Goal: Task Accomplishment & Management: Complete application form

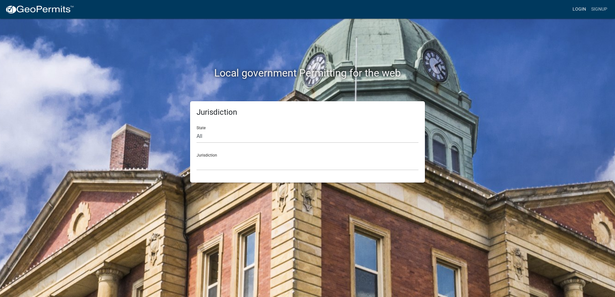
click at [581, 11] on link "Login" at bounding box center [579, 9] width 19 height 12
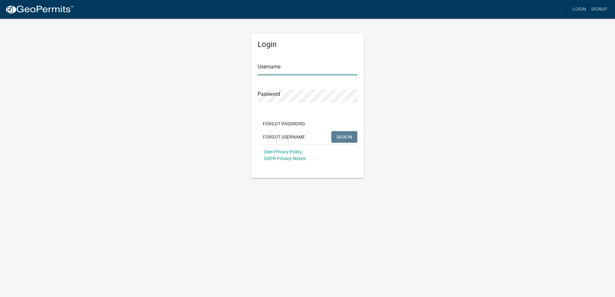
type input "rparham"
click at [348, 134] on button "SIGN IN" at bounding box center [344, 137] width 26 height 12
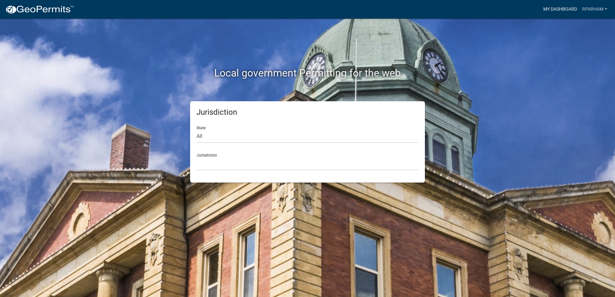
click at [550, 5] on link "My Dashboard" at bounding box center [560, 9] width 39 height 12
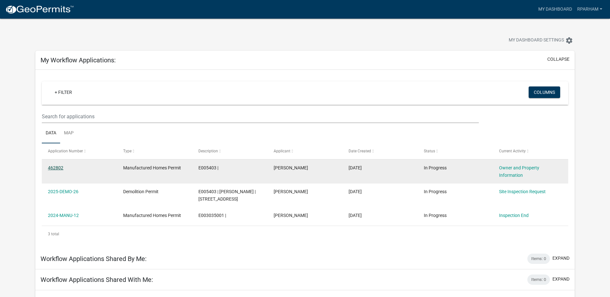
click at [59, 169] on link "462802" at bounding box center [55, 167] width 15 height 5
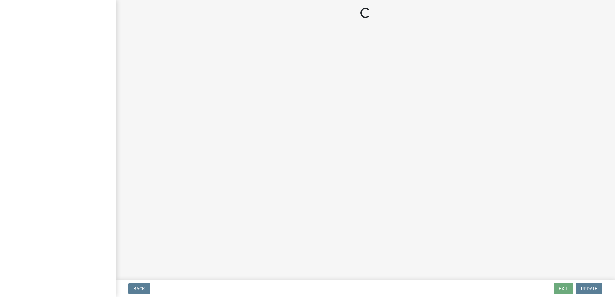
select select "ef7a1fc2-7a7a-426d-b1f0-c9b9b6ca7ff4"
select select "baca39b5-529a-4592-b8f9-0b9bae35b1c2"
select select "95c2f08d-bd21-40ac-acc0-bf0ad2ba7c20"
select select "5f538f89-e289-42c1-95ed-6e08d92bb145"
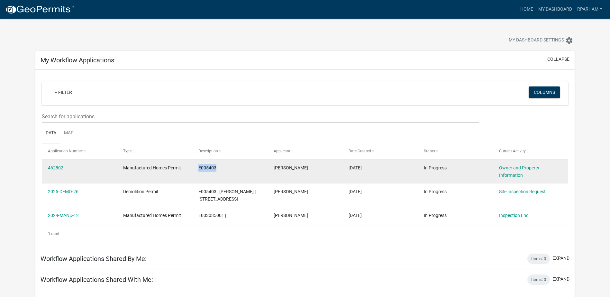
drag, startPoint x: 196, startPoint y: 167, endPoint x: 215, endPoint y: 168, distance: 19.0
click at [215, 168] on datatable-body-cell "E005403 |" at bounding box center [229, 172] width 75 height 24
copy span "E005403"
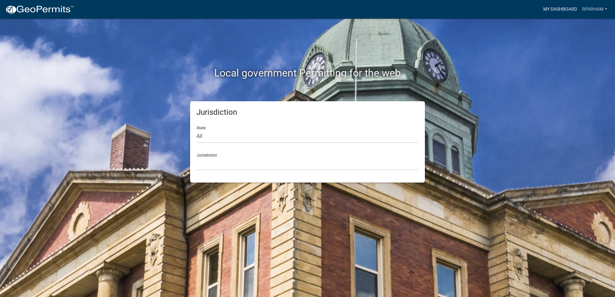
click at [545, 10] on link "My Dashboard" at bounding box center [560, 9] width 39 height 12
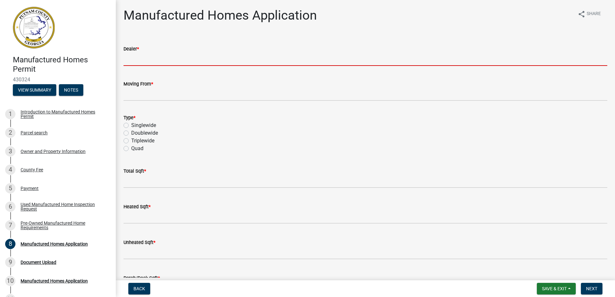
click at [148, 61] on input "Dealer *" at bounding box center [366, 59] width 484 height 13
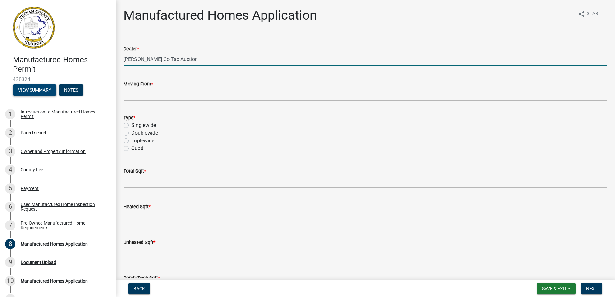
type input "[PERSON_NAME] Co Tax Auction"
click at [33, 90] on button "View Summary" at bounding box center [34, 90] width 43 height 12
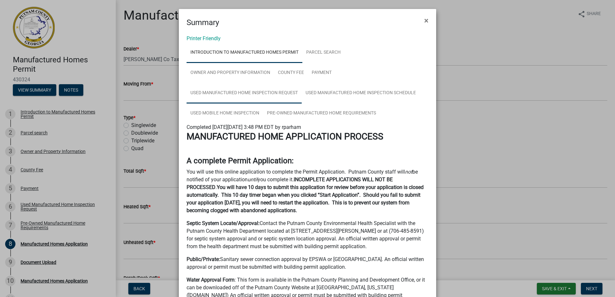
click at [267, 88] on link "Used Manufactured Home Inspection Request" at bounding box center [244, 93] width 115 height 21
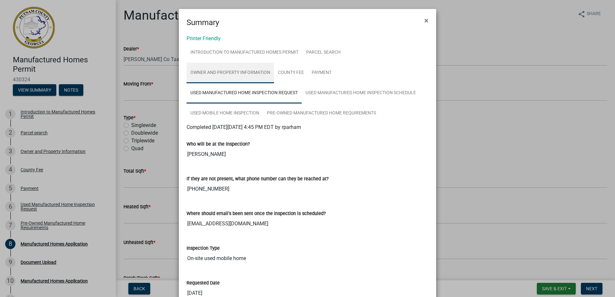
click at [252, 73] on link "Owner and Property Information" at bounding box center [231, 73] width 88 height 21
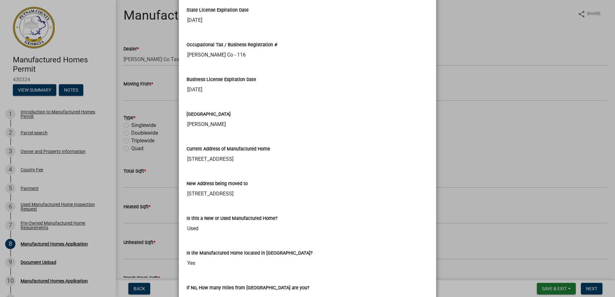
scroll to position [676, 0]
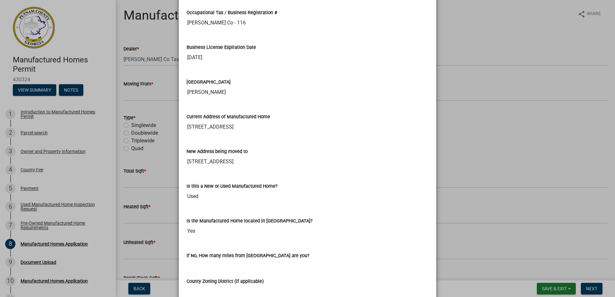
drag, startPoint x: 183, startPoint y: 135, endPoint x: 231, endPoint y: 136, distance: 48.3
click at [231, 136] on div "Current Address of Manufactured Home 1188 Madison Hwy" at bounding box center [308, 121] width 252 height 35
drag, startPoint x: 231, startPoint y: 136, endPoint x: 224, endPoint y: 135, distance: 7.5
click at [133, 62] on ngb-modal-window "Summary × Printer Friendly Introduction to Manufactured Homes Permit Parcel sea…" at bounding box center [307, 148] width 615 height 297
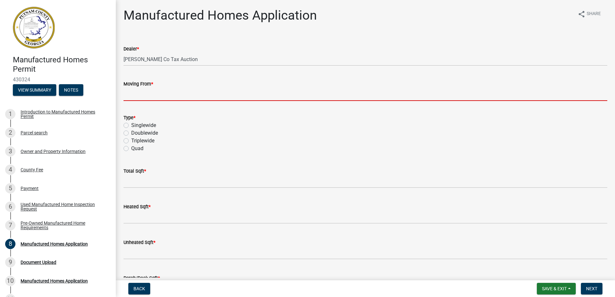
click at [133, 92] on input "Moving From *" at bounding box center [366, 94] width 484 height 13
paste input "1188 Madison Hwy"
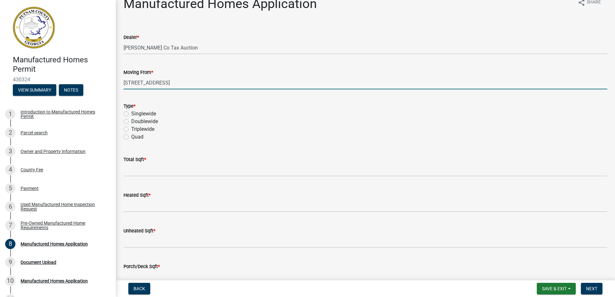
scroll to position [32, 0]
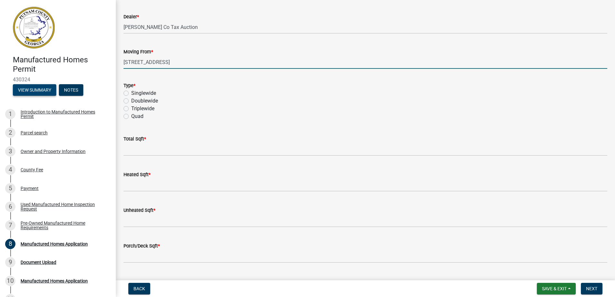
type input "1188 Madison Hwy"
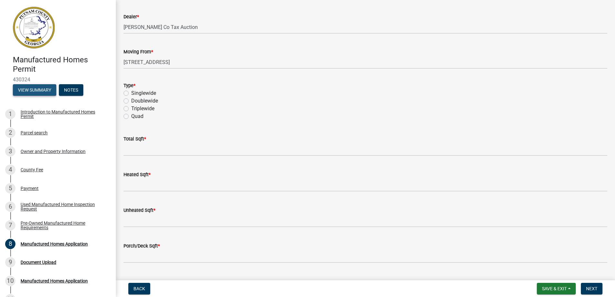
click at [34, 91] on button "View Summary" at bounding box center [34, 90] width 43 height 12
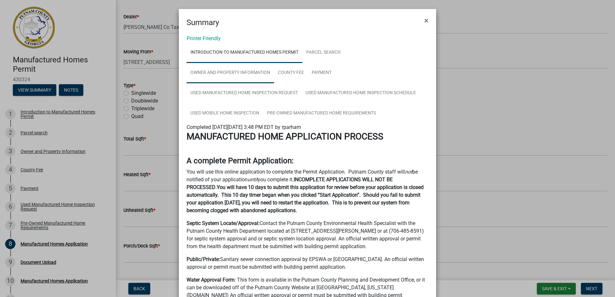
click at [250, 75] on link "Owner and Property Information" at bounding box center [231, 73] width 88 height 21
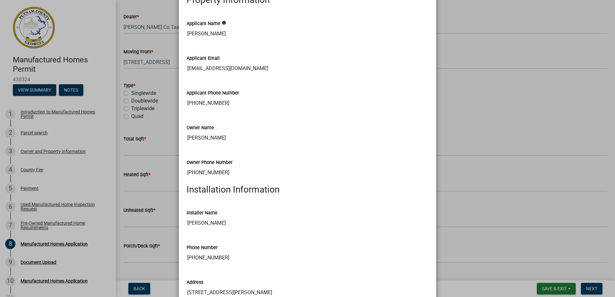
scroll to position [8, 0]
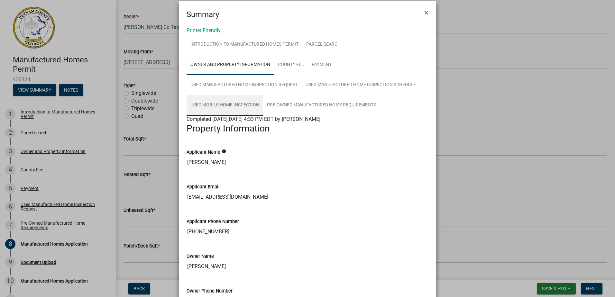
click at [236, 105] on link "Used Mobile Home Inspection" at bounding box center [225, 105] width 77 height 21
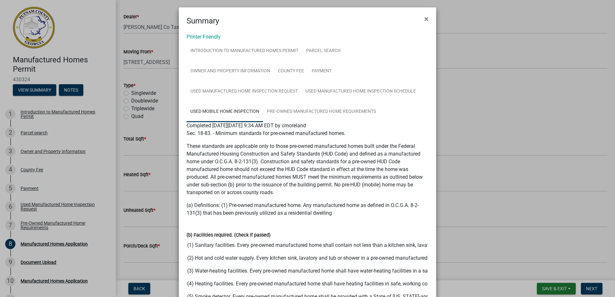
scroll to position [0, 0]
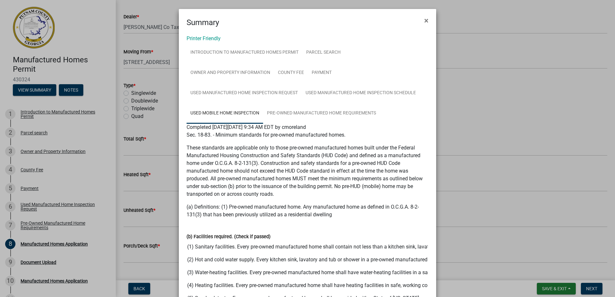
click at [67, 88] on ngb-modal-window "Summary × Printer Friendly Introduction to Manufactured Homes Permit Parcel sea…" at bounding box center [307, 148] width 615 height 297
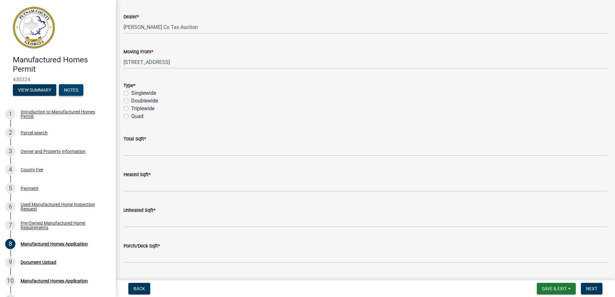
click at [73, 88] on button "Notes" at bounding box center [71, 90] width 24 height 12
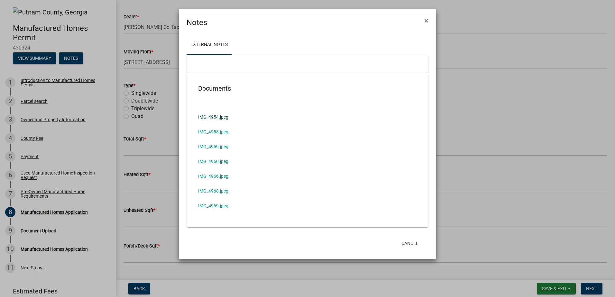
click at [212, 116] on link "IMG_4954.jpeg" at bounding box center [307, 117] width 229 height 15
click at [144, 103] on ngb-modal-window "Notes × External Notes Documents IMG_4954.jpeg IMG_4958.jpeg IMG_4959.jpeg IMG_…" at bounding box center [307, 148] width 615 height 297
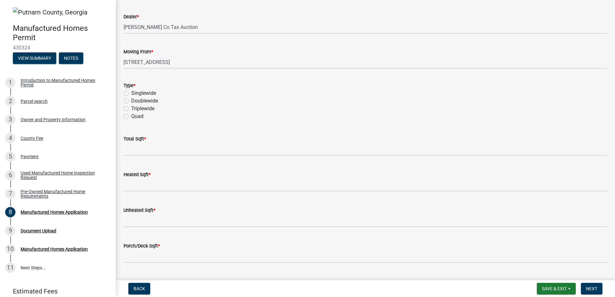
click at [144, 98] on label "Doublewide" at bounding box center [144, 101] width 27 height 8
click at [135, 98] on input "Doublewide" at bounding box center [133, 99] width 4 height 4
radio input "true"
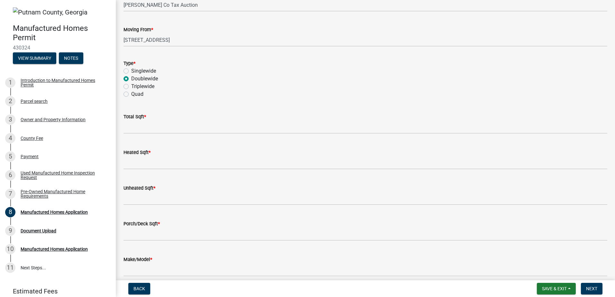
scroll to position [64, 0]
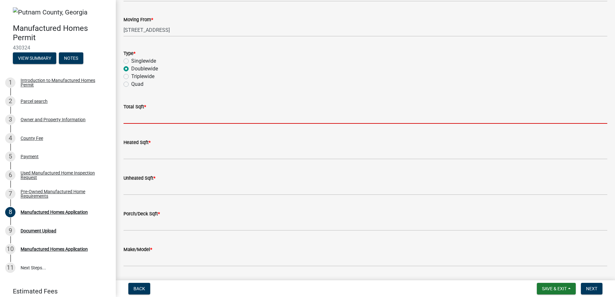
click at [144, 113] on input "text" at bounding box center [366, 117] width 484 height 13
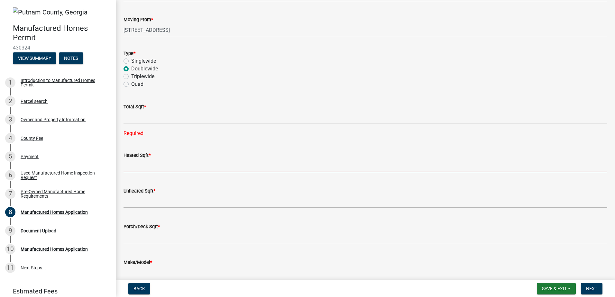
click at [139, 167] on input "text" at bounding box center [366, 165] width 484 height 13
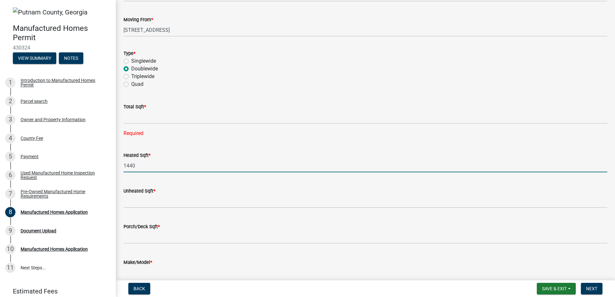
type input "1440"
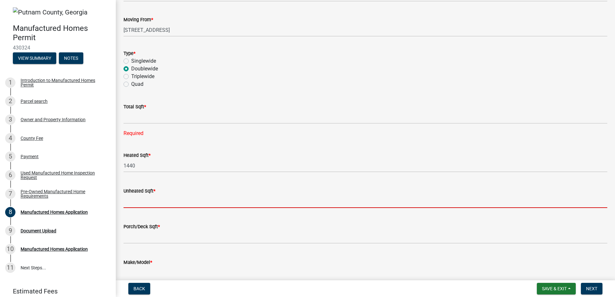
drag, startPoint x: 134, startPoint y: 203, endPoint x: 135, endPoint y: 212, distance: 9.0
click at [135, 212] on wm-data-entity-input "Unheated Sqft *" at bounding box center [366, 196] width 484 height 36
type input "0"
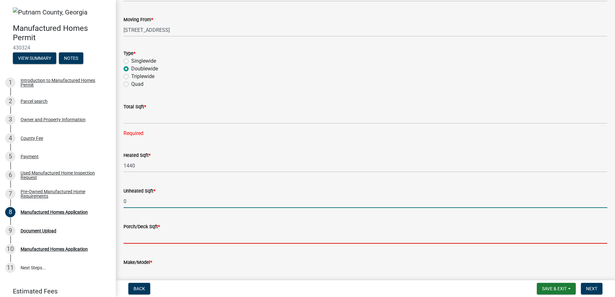
click at [133, 237] on input "text" at bounding box center [366, 237] width 484 height 13
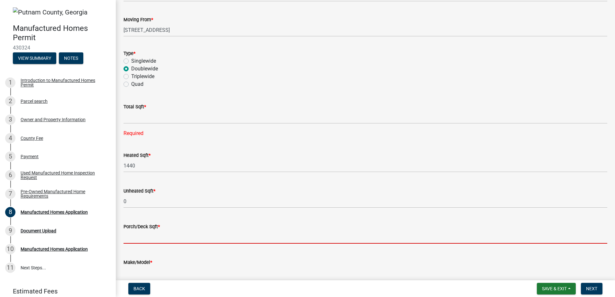
type input "32"
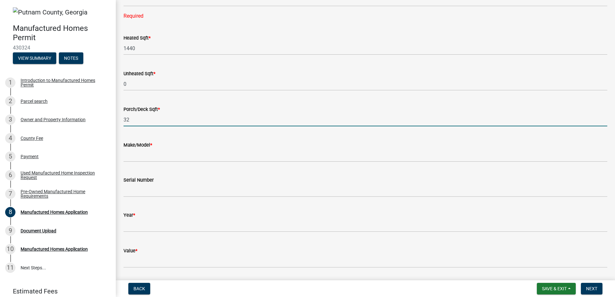
scroll to position [193, 0]
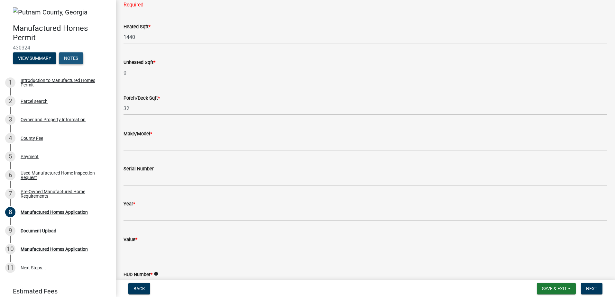
click at [74, 59] on button "Notes" at bounding box center [71, 58] width 24 height 12
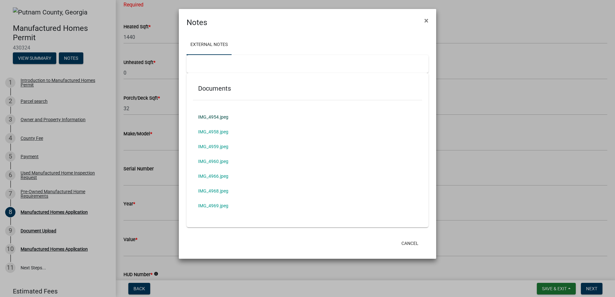
click at [218, 115] on link "IMG_4954.jpeg" at bounding box center [307, 117] width 229 height 15
click at [223, 131] on link "IMG_4958.jpeg" at bounding box center [307, 132] width 229 height 15
click at [204, 144] on link "IMG_4959.jpeg" at bounding box center [307, 146] width 229 height 15
click at [213, 161] on link "IMG_4960.jpeg" at bounding box center [307, 161] width 229 height 15
click at [215, 174] on link "IMG_4966.jpeg" at bounding box center [307, 176] width 229 height 15
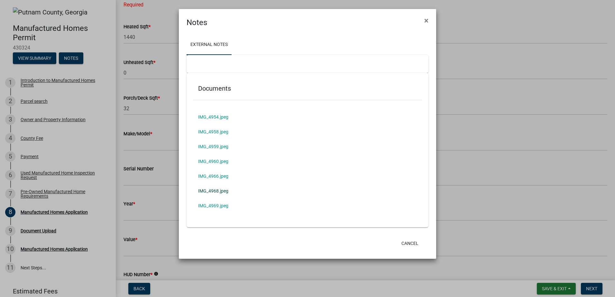
click at [214, 193] on link "IMG_4968.jpeg" at bounding box center [307, 191] width 229 height 15
click at [224, 200] on link "IMG_4969.jpeg" at bounding box center [307, 206] width 229 height 15
click at [150, 145] on ngb-modal-window "Notes × External Notes Documents IMG_4954.jpeg IMG_4958.jpeg IMG_4959.jpeg IMG_…" at bounding box center [307, 148] width 615 height 297
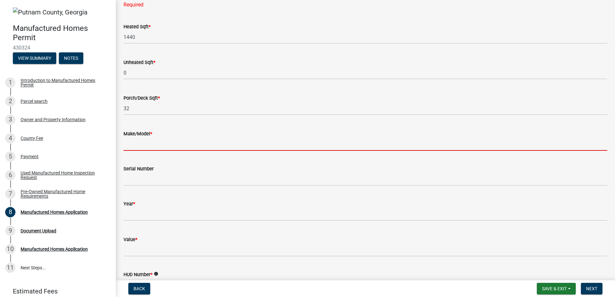
click at [131, 146] on input "Make/Model *" at bounding box center [366, 144] width 484 height 13
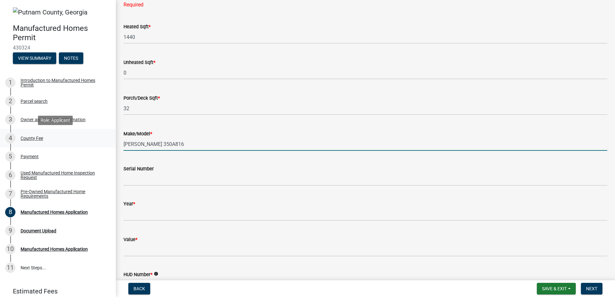
drag, startPoint x: 192, startPoint y: 145, endPoint x: 74, endPoint y: 143, distance: 118.1
click at [74, 143] on div "Manufactured Homes Permit 430324 View Summary Notes 1 Introduction to Manufactu…" at bounding box center [307, 148] width 615 height 297
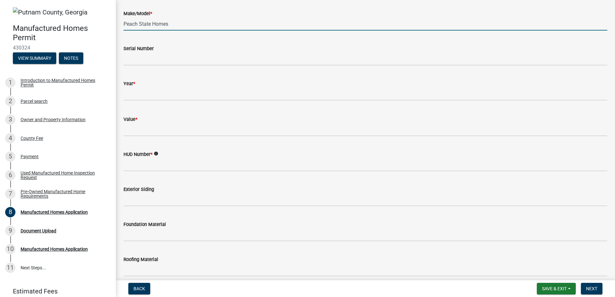
scroll to position [322, 0]
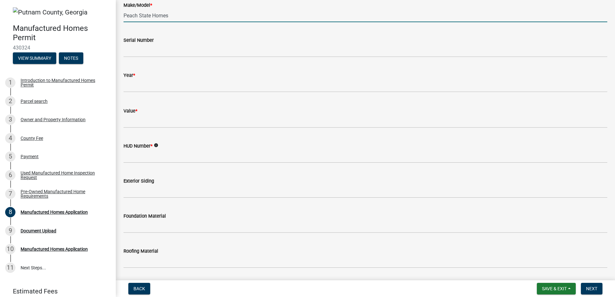
type input "Peach State Homes"
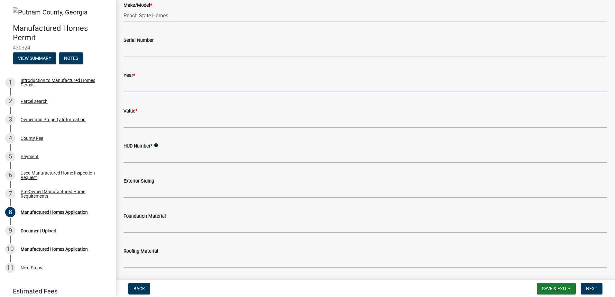
click at [139, 81] on input "text" at bounding box center [366, 85] width 484 height 13
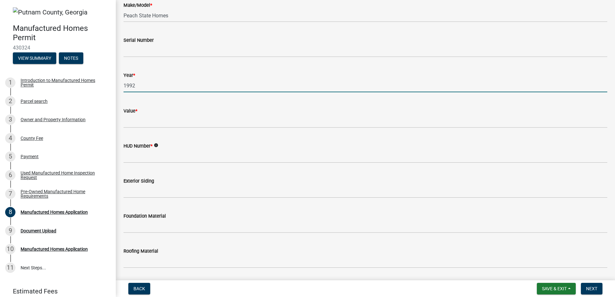
type input "1992"
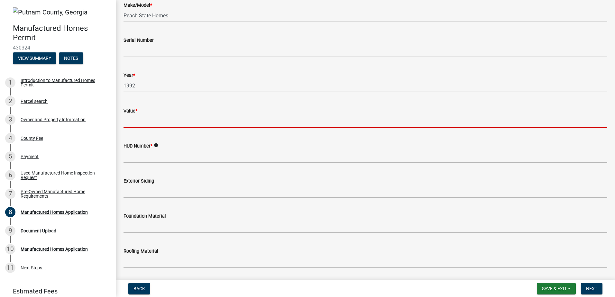
click at [140, 122] on input "Value *" at bounding box center [366, 121] width 484 height 13
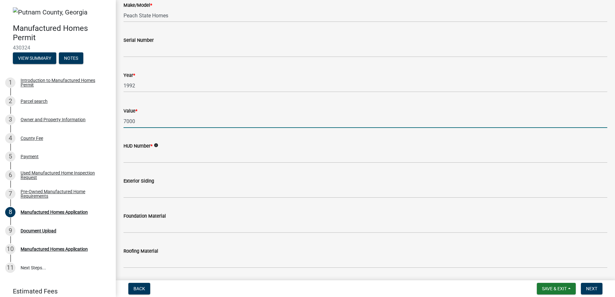
type input "7000"
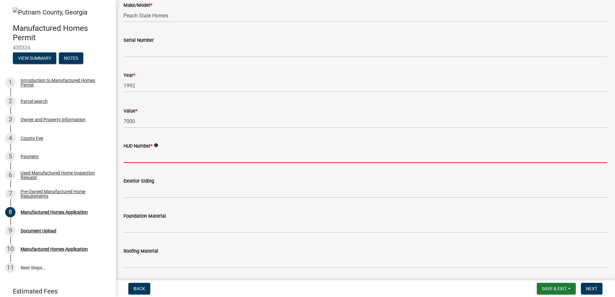
click at [138, 155] on input "HUD Number *" at bounding box center [366, 156] width 484 height 13
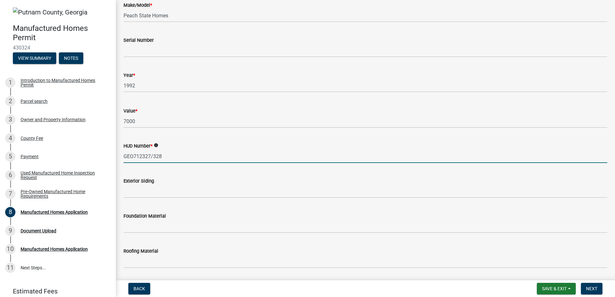
type input "GEO712327/328"
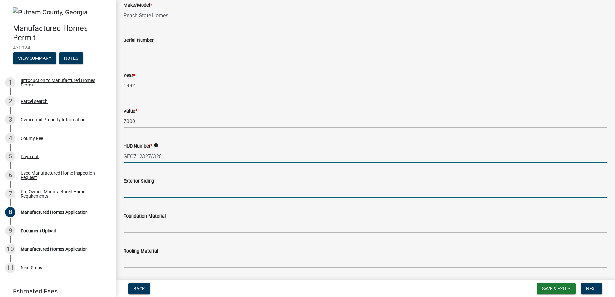
click at [141, 195] on input "Exterior Siding" at bounding box center [366, 191] width 484 height 13
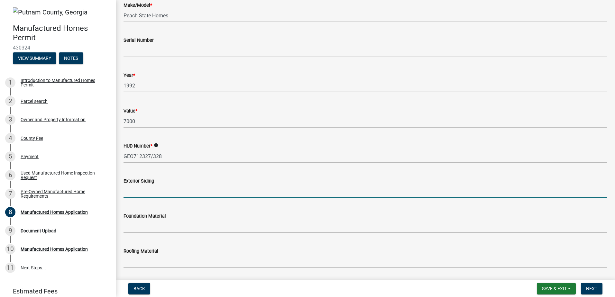
type input "vinyl"
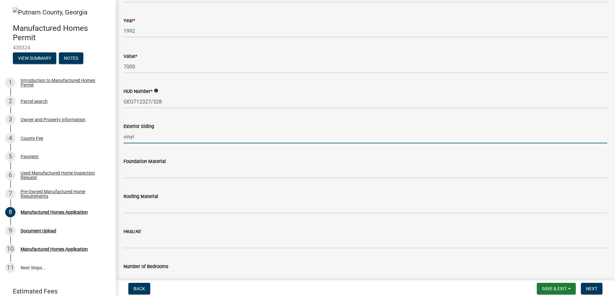
scroll to position [386, 0]
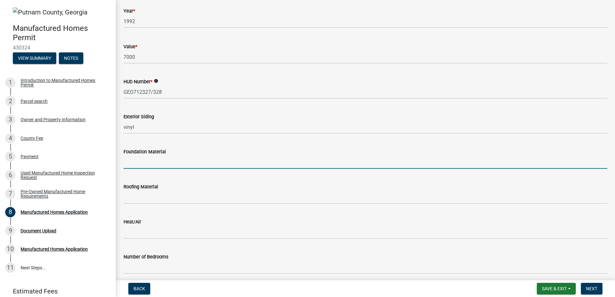
click at [129, 164] on input "Foundation Material" at bounding box center [366, 162] width 484 height 13
type input "block"
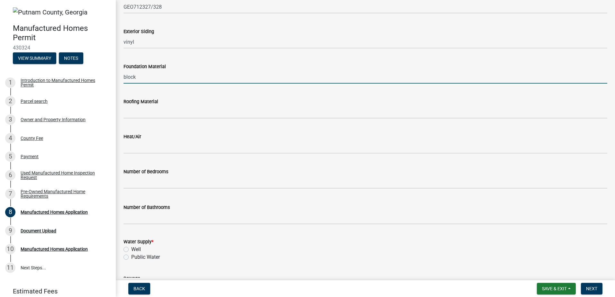
scroll to position [483, 0]
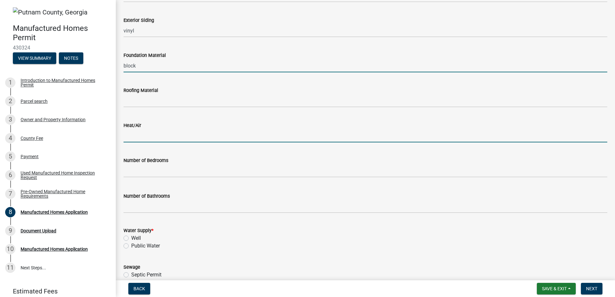
click at [143, 134] on input "Heat/Air" at bounding box center [366, 135] width 484 height 13
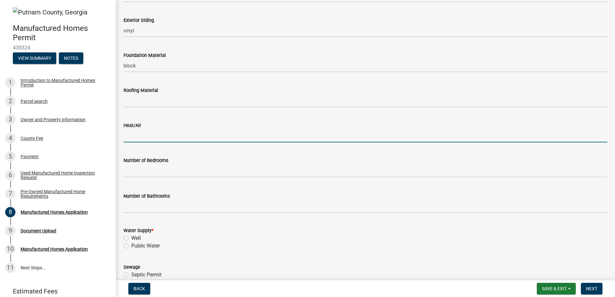
type input "electrical"
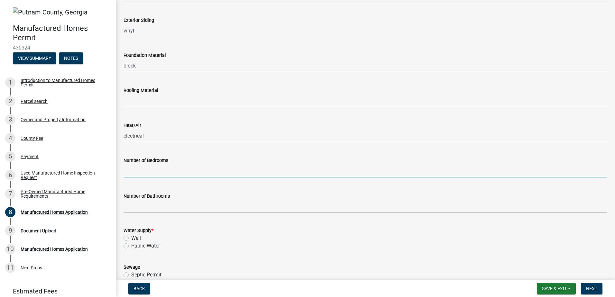
click at [140, 168] on input "text" at bounding box center [366, 170] width 484 height 13
type input "3"
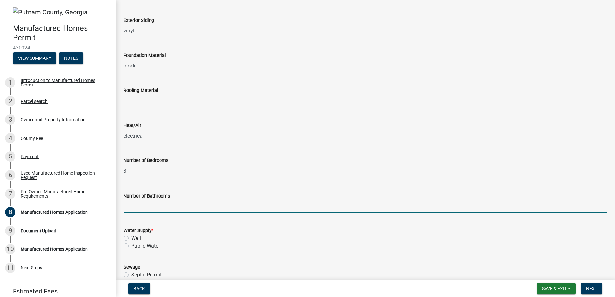
click at [137, 211] on input "text" at bounding box center [366, 206] width 484 height 13
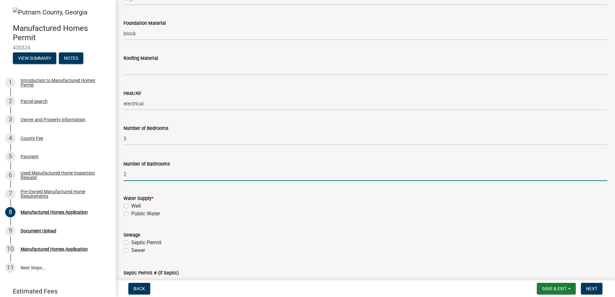
scroll to position [547, 0]
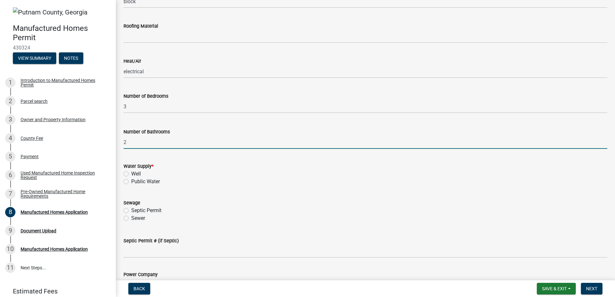
type input "2"
click at [156, 181] on label "Public Water" at bounding box center [145, 182] width 29 height 8
click at [135, 181] on input "Public Water" at bounding box center [133, 180] width 4 height 4
radio input "true"
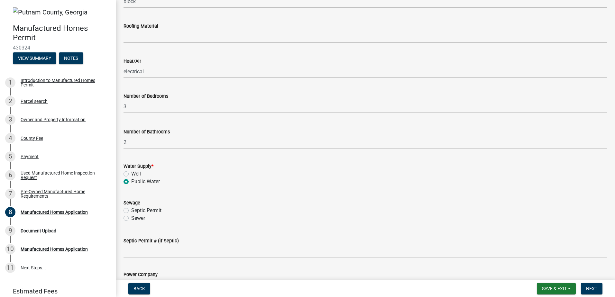
scroll to position [579, 0]
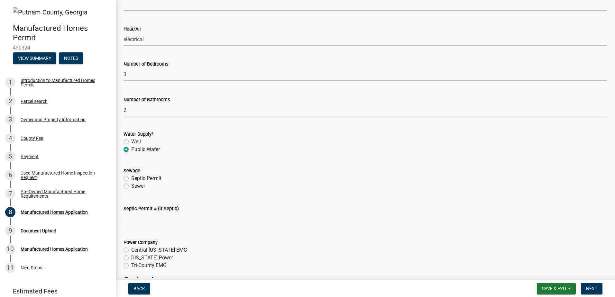
click at [139, 187] on label "Sewer" at bounding box center [138, 186] width 14 height 8
click at [135, 187] on input "Sewer" at bounding box center [133, 184] width 4 height 4
radio input "true"
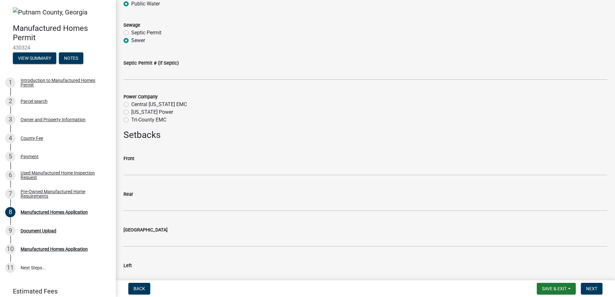
scroll to position [740, 0]
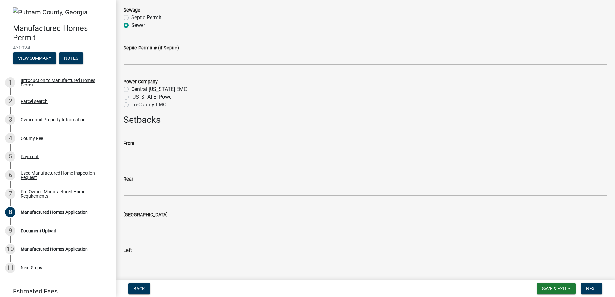
click at [150, 97] on label "Georgia Power" at bounding box center [152, 97] width 42 height 8
click at [135, 97] on input "Georgia Power" at bounding box center [133, 95] width 4 height 4
radio input "true"
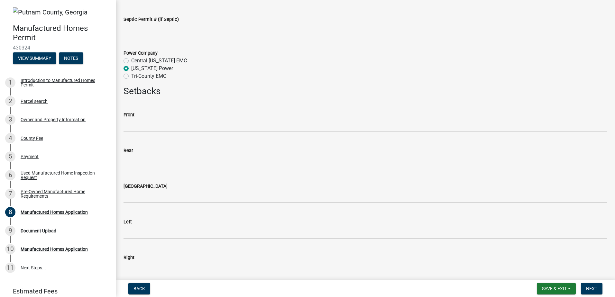
scroll to position [804, 0]
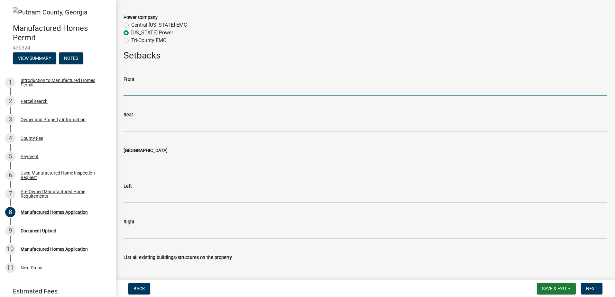
click at [141, 89] on input "text" at bounding box center [366, 89] width 484 height 13
type input "35"
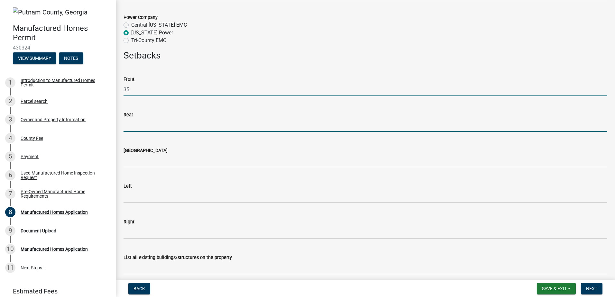
click at [145, 124] on input "text" at bounding box center [366, 125] width 484 height 13
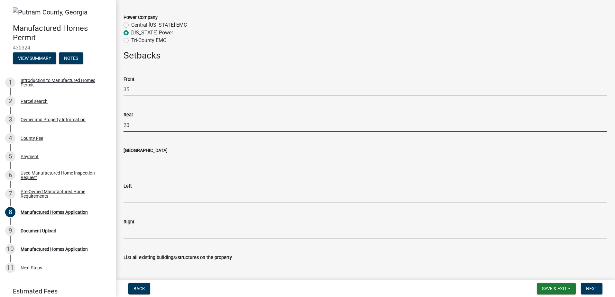
type input "20"
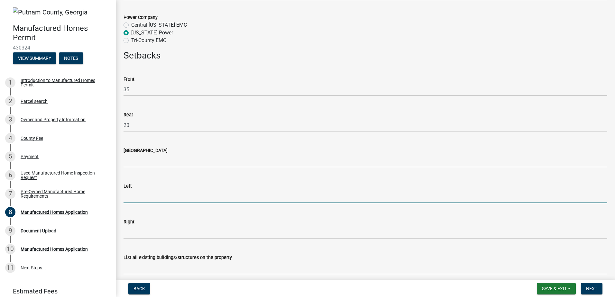
click at [134, 191] on input "text" at bounding box center [366, 196] width 484 height 13
type input "30"
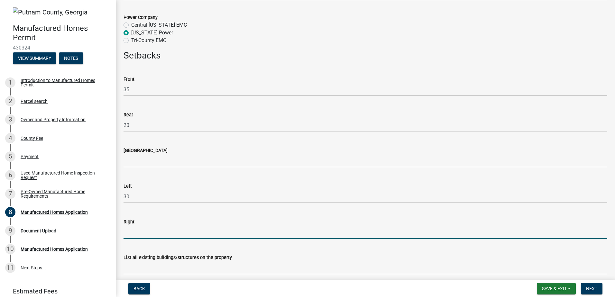
click at [141, 234] on input "text" at bounding box center [366, 232] width 484 height 13
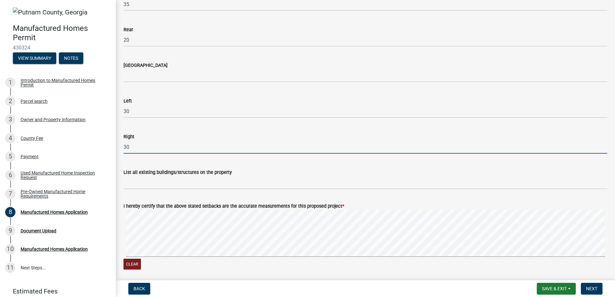
scroll to position [901, 0]
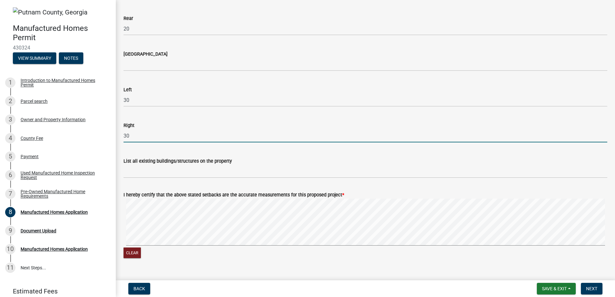
type input "30"
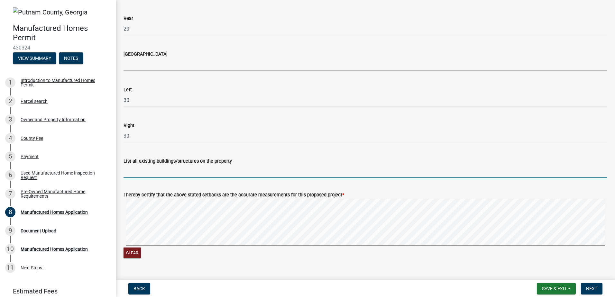
click at [193, 173] on input "List all existing buildings/structures on the property" at bounding box center [366, 171] width 484 height 13
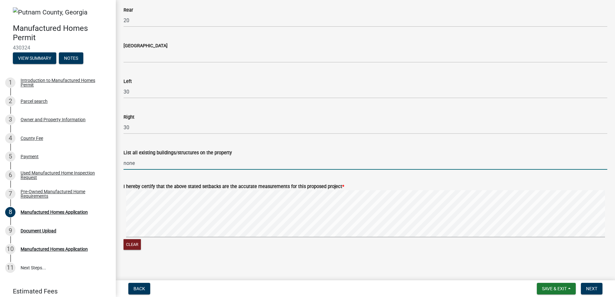
scroll to position [913, 0]
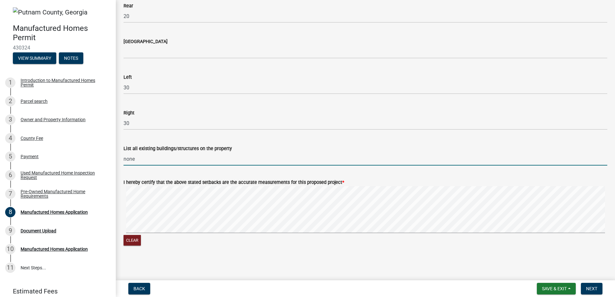
drag, startPoint x: 150, startPoint y: 159, endPoint x: 115, endPoint y: 157, distance: 34.5
click at [115, 157] on div "Manufactured Homes Permit 430324 View Summary Notes 1 Introduction to Manufactu…" at bounding box center [307, 148] width 615 height 297
drag, startPoint x: 156, startPoint y: 160, endPoint x: 119, endPoint y: 158, distance: 37.4
click at [119, 158] on div "List all existing buildings/structures on the property house" at bounding box center [366, 151] width 494 height 30
click at [155, 162] on input "house" at bounding box center [366, 159] width 484 height 13
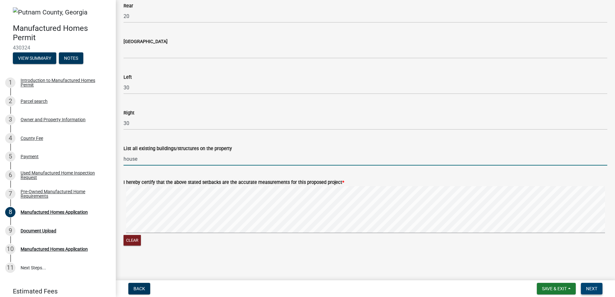
type input "house"
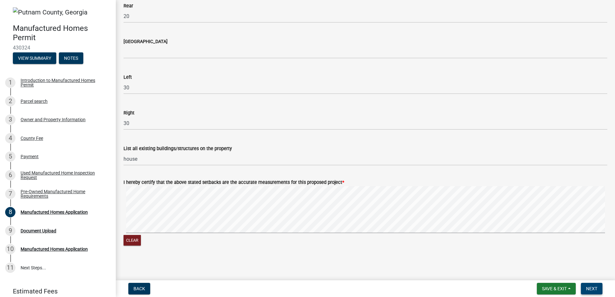
drag, startPoint x: 592, startPoint y: 290, endPoint x: 481, endPoint y: 244, distance: 120.0
click at [488, 256] on wm-app "Manufactured Homes Permit 430324 View Summary Notes 1 Introduction to Manufactu…" at bounding box center [307, 148] width 615 height 297
click at [588, 291] on span "Next" at bounding box center [591, 288] width 11 height 5
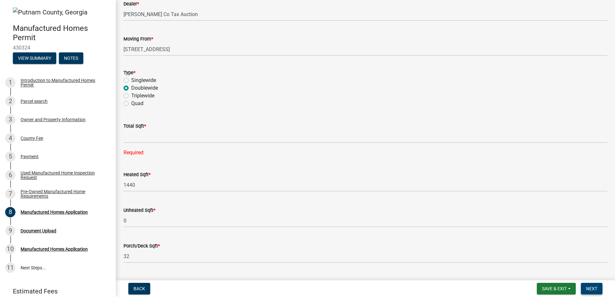
scroll to position [45, 0]
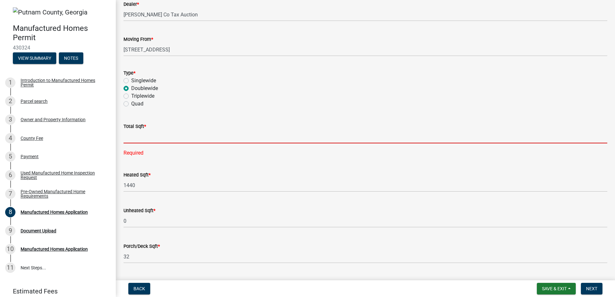
click at [140, 137] on input "text" at bounding box center [366, 136] width 484 height 13
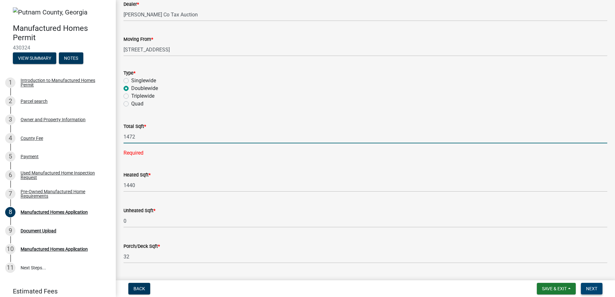
type input "1472"
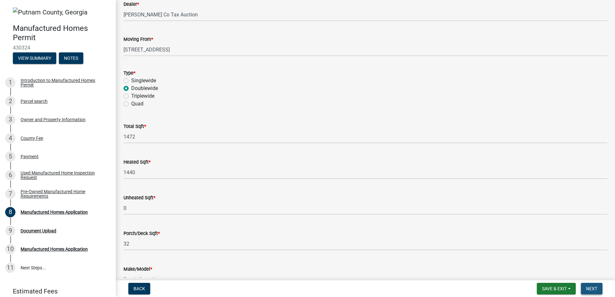
click at [588, 287] on span "Next" at bounding box center [591, 288] width 11 height 5
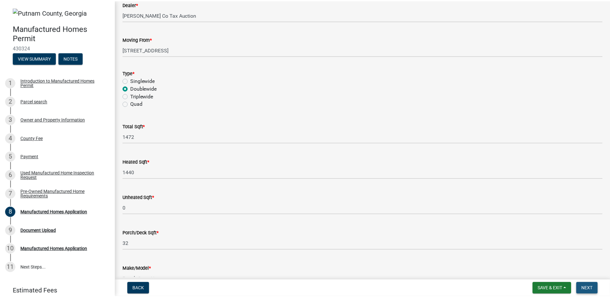
scroll to position [0, 0]
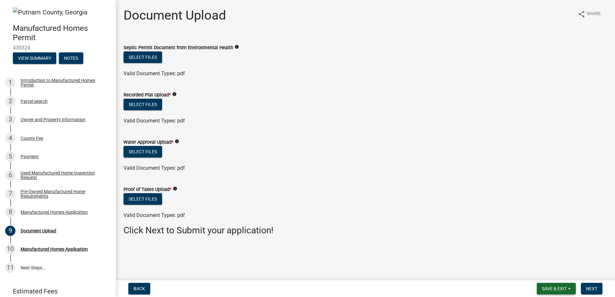
click at [565, 288] on span "Save & Exit" at bounding box center [554, 288] width 25 height 5
click at [131, 106] on button "Select files" at bounding box center [143, 105] width 39 height 12
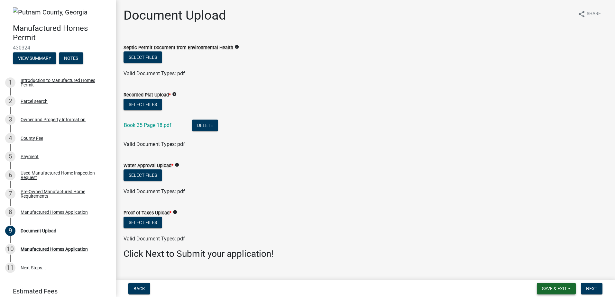
click at [567, 288] on span "Save & Exit" at bounding box center [554, 288] width 25 height 5
click at [541, 257] on button "Save" at bounding box center [549, 256] width 51 height 15
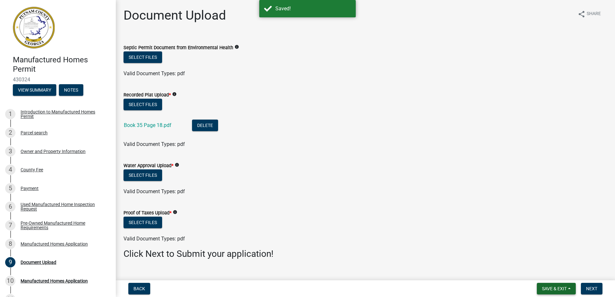
click at [567, 286] on span "Save & Exit" at bounding box center [554, 288] width 25 height 5
click at [557, 275] on button "Save & Exit" at bounding box center [549, 271] width 51 height 15
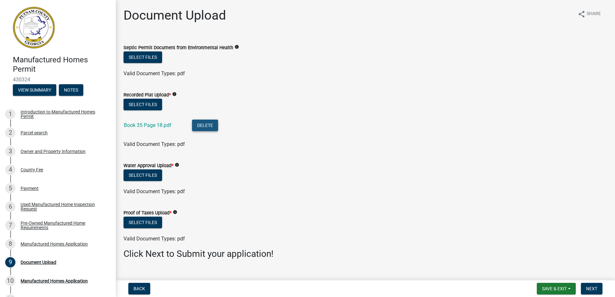
click at [201, 124] on button "Delete" at bounding box center [205, 126] width 26 height 12
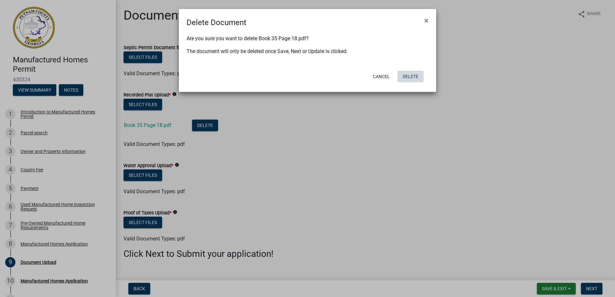
drag, startPoint x: 409, startPoint y: 77, endPoint x: 251, endPoint y: 75, distance: 158.3
click at [409, 77] on button "Delete" at bounding box center [411, 77] width 26 height 12
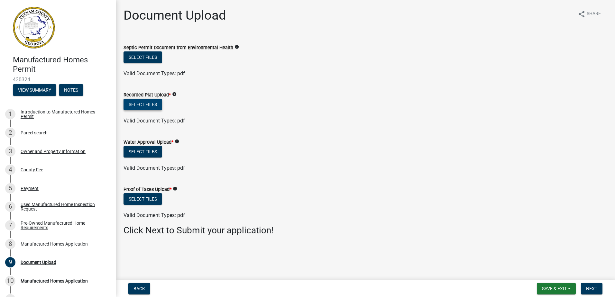
click at [152, 102] on button "Select files" at bounding box center [143, 105] width 39 height 12
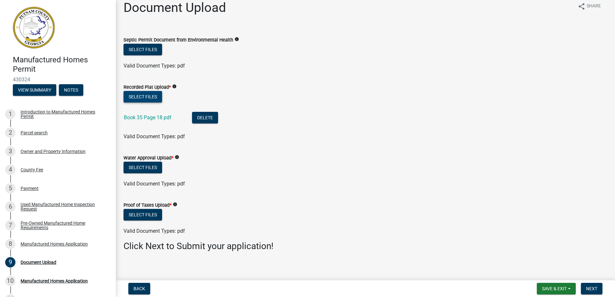
scroll to position [12, 0]
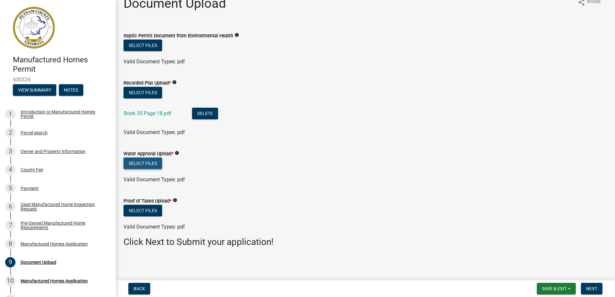
click at [155, 164] on button "Select files" at bounding box center [143, 164] width 39 height 12
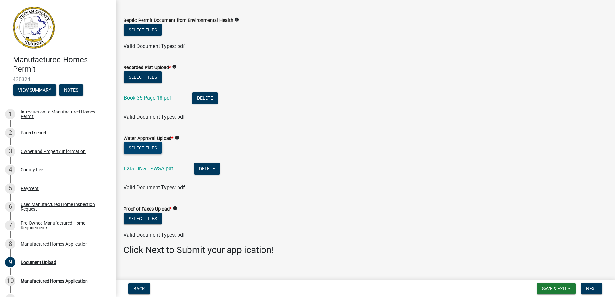
scroll to position [35, 0]
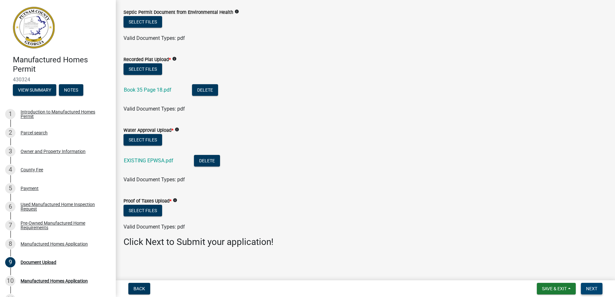
drag, startPoint x: 591, startPoint y: 289, endPoint x: 430, endPoint y: 238, distance: 169.5
click at [508, 279] on wm-app "Manufactured Homes Permit 430324 View Summary Notes 1 Introduction to Manufactu…" at bounding box center [307, 148] width 615 height 297
click at [552, 284] on button "Save & Exit" at bounding box center [556, 289] width 39 height 12
click at [549, 279] on button "Save & Exit" at bounding box center [549, 271] width 51 height 15
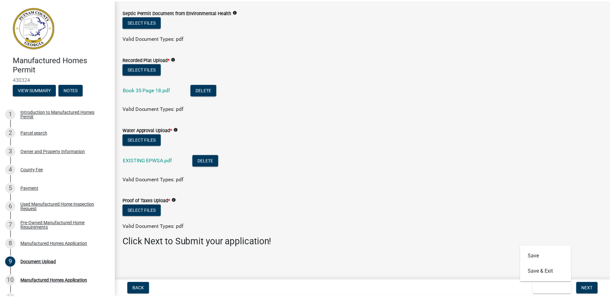
scroll to position [0, 0]
